Goal: Information Seeking & Learning: Learn about a topic

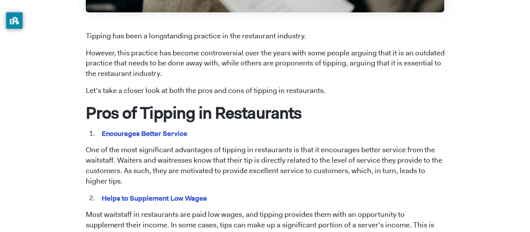
scroll to position [321, 0]
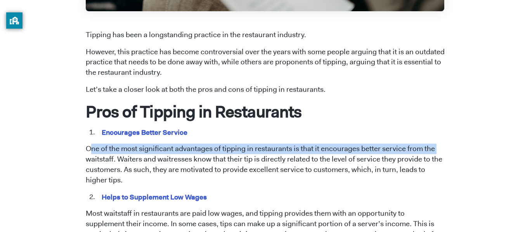
drag, startPoint x: 88, startPoint y: 148, endPoint x: 83, endPoint y: 155, distance: 9.4
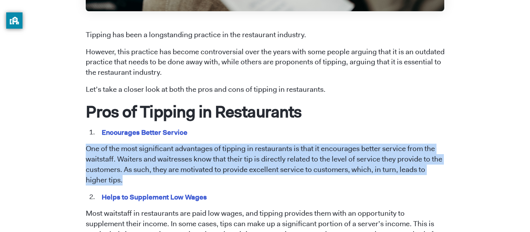
drag, startPoint x: 85, startPoint y: 146, endPoint x: 177, endPoint y: 180, distance: 98.3
copy p "One of the most significant advantages of tipping in restaurants is that it enc…"
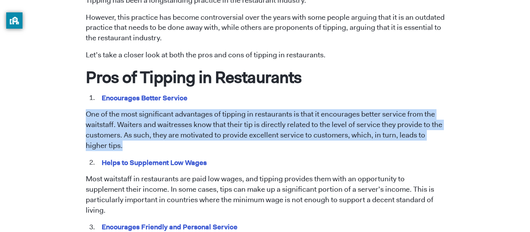
scroll to position [392, 0]
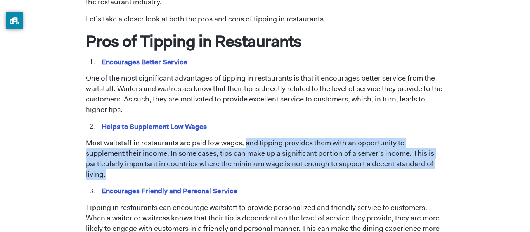
drag, startPoint x: 244, startPoint y: 144, endPoint x: 416, endPoint y: 167, distance: 172.9
click at [416, 167] on p "Most waitstaff in restaurants are paid low wages, and tipping provides them wit…" at bounding box center [265, 159] width 359 height 42
copy p "and tipping provides them with an opportunity to supplement their income. In so…"
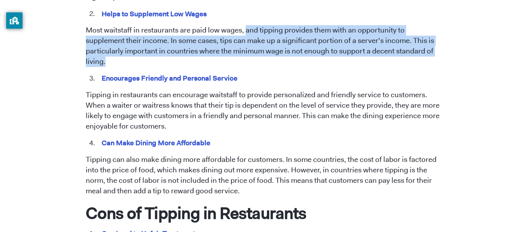
scroll to position [507, 0]
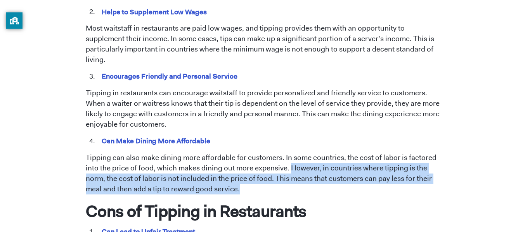
drag, startPoint x: 289, startPoint y: 158, endPoint x: 313, endPoint y: 181, distance: 32.9
click at [313, 181] on p "Tipping can also make dining more affordable for customers. In some countries, …" at bounding box center [265, 174] width 359 height 42
copy p "However, in countries where tipping is the norm, the cost of labor is not inclu…"
